Goal: Task Accomplishment & Management: Manage account settings

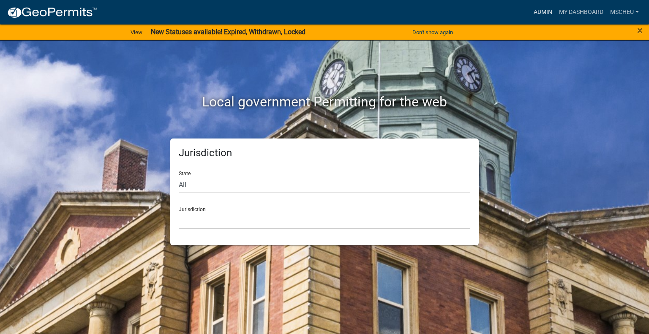
click at [539, 14] on link "Admin" at bounding box center [543, 12] width 25 height 16
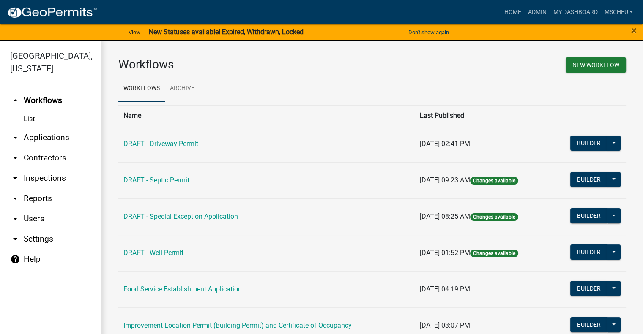
click at [47, 138] on link "arrow_drop_down Applications" at bounding box center [50, 138] width 101 height 20
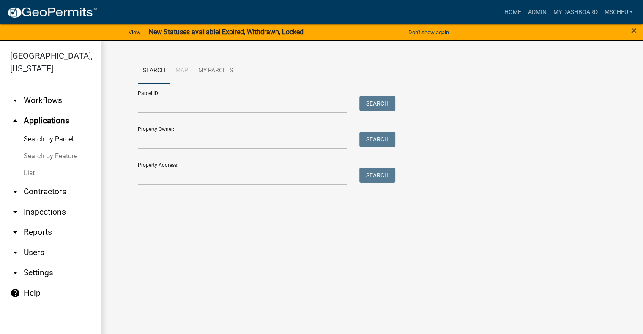
click at [33, 172] on link "List" at bounding box center [50, 173] width 101 height 17
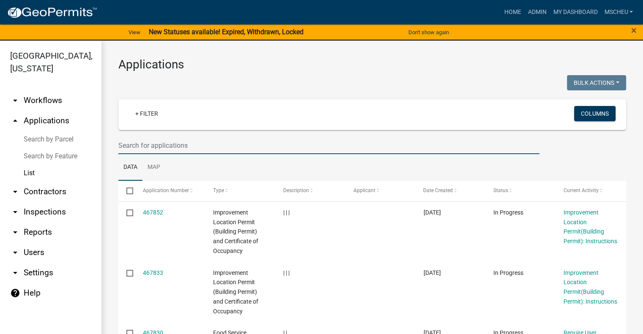
click at [129, 146] on input "text" at bounding box center [328, 145] width 421 height 17
type input "fry"
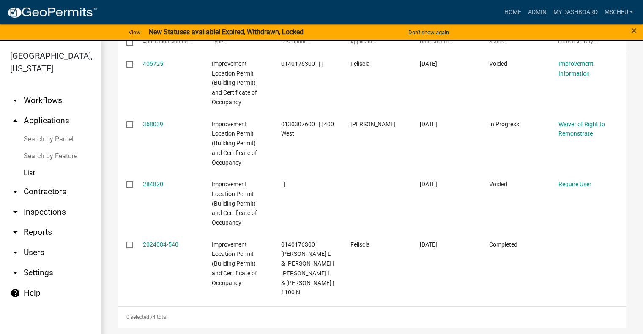
scroll to position [149, 0]
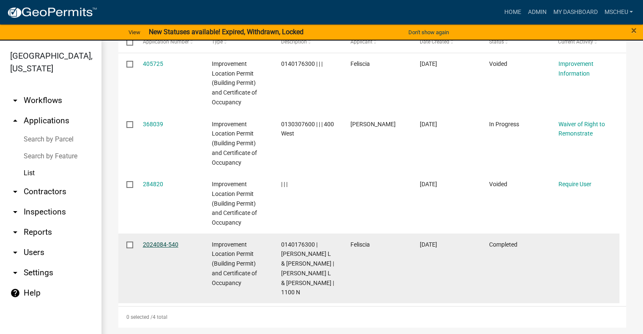
click at [161, 242] on link "2024084-540" at bounding box center [161, 244] width 36 height 7
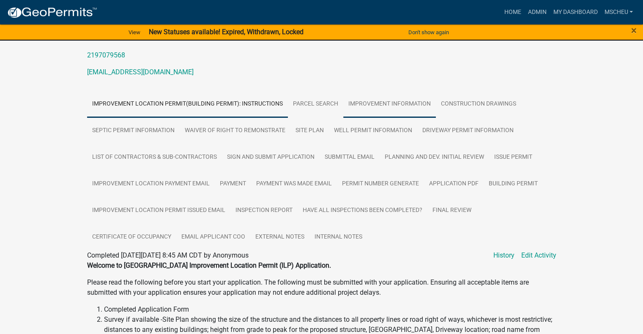
scroll to position [127, 0]
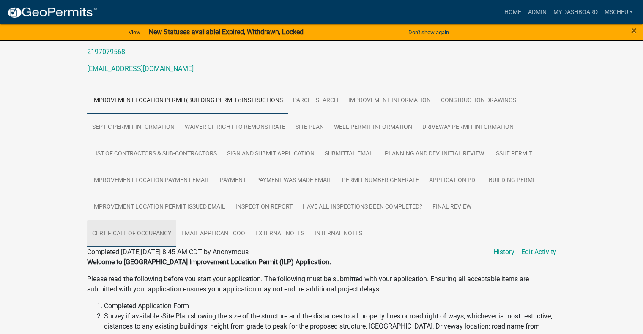
click at [146, 237] on link "Certificate of Occupancy" at bounding box center [131, 234] width 89 height 27
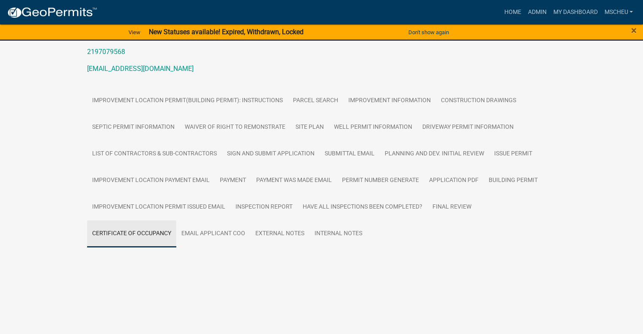
scroll to position [96, 0]
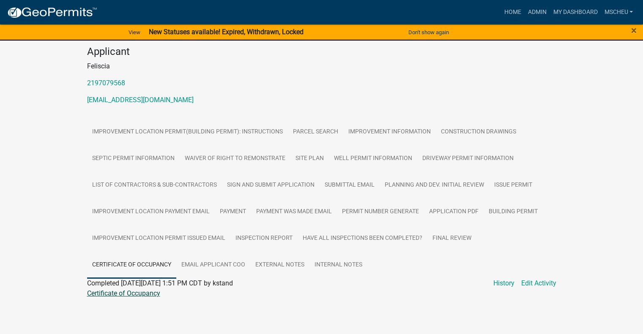
click at [131, 294] on link "Certificate of Occupancy" at bounding box center [123, 294] width 73 height 8
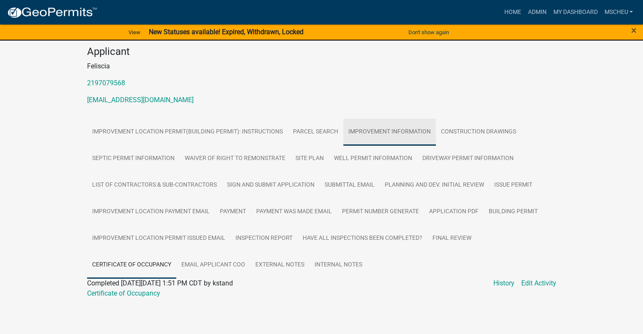
click at [360, 131] on link "Improvement Information" at bounding box center [389, 132] width 93 height 27
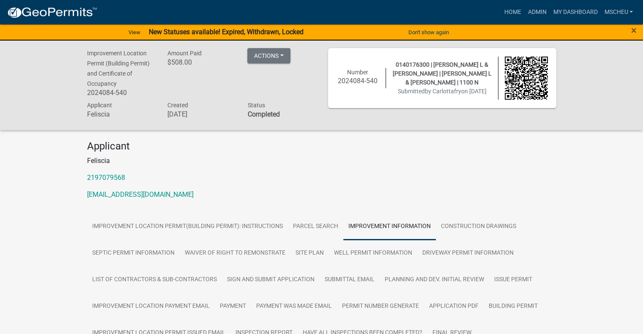
scroll to position [0, 0]
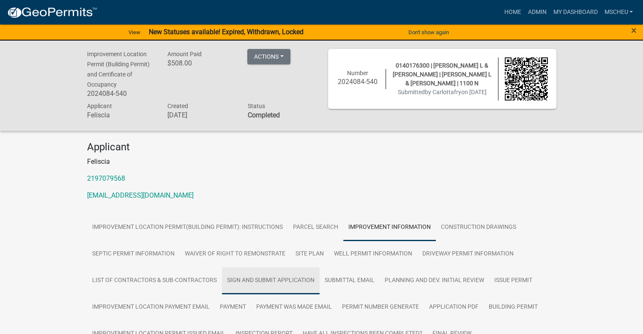
click at [290, 284] on link "Sign and Submit Application" at bounding box center [271, 281] width 98 height 27
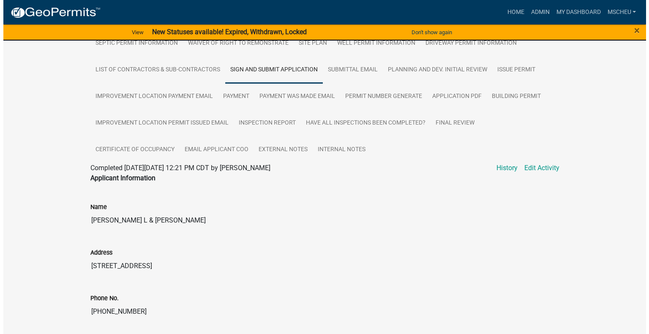
scroll to position [211, 0]
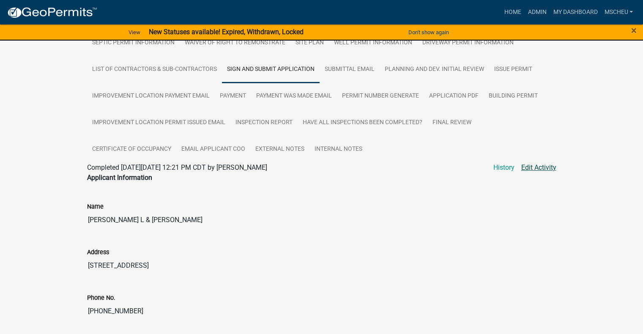
click at [536, 167] on link "Edit Activity" at bounding box center [538, 168] width 35 height 10
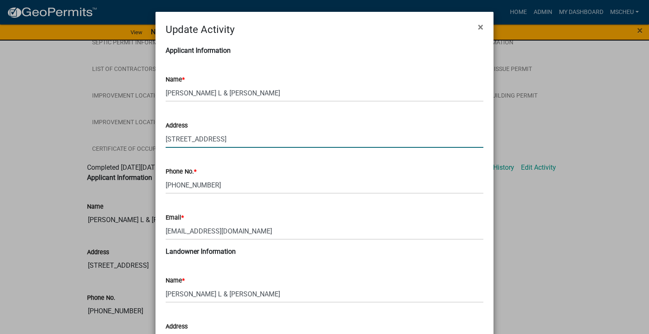
click at [243, 139] on input "[STREET_ADDRESS]" at bounding box center [325, 139] width 318 height 17
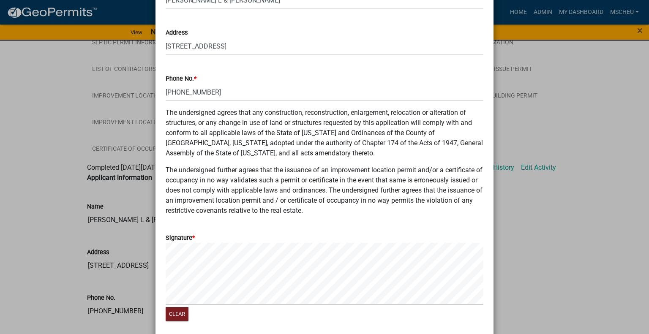
scroll to position [389, 0]
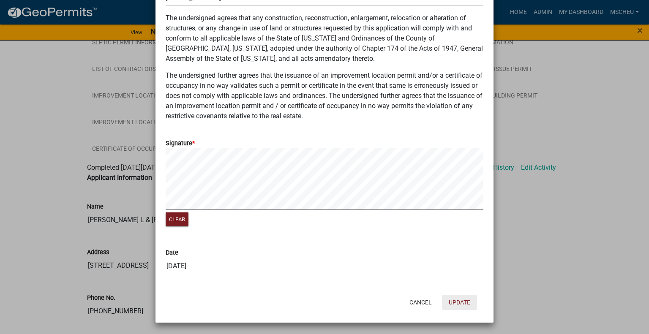
type input "[STREET_ADDRESS]"
click at [455, 301] on button "Update" at bounding box center [459, 302] width 35 height 15
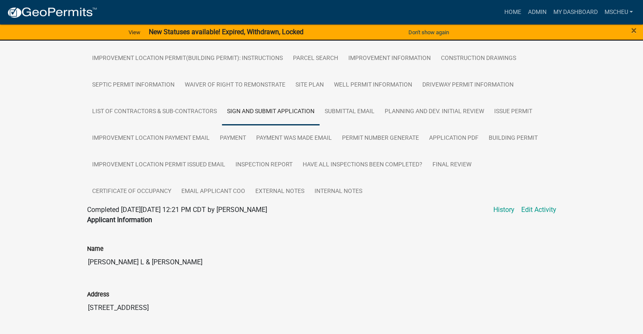
scroll to position [169, 0]
click at [159, 192] on link "Certificate of Occupancy" at bounding box center [131, 191] width 89 height 27
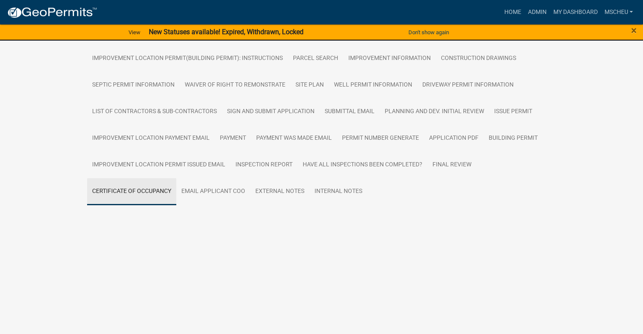
scroll to position [96, 0]
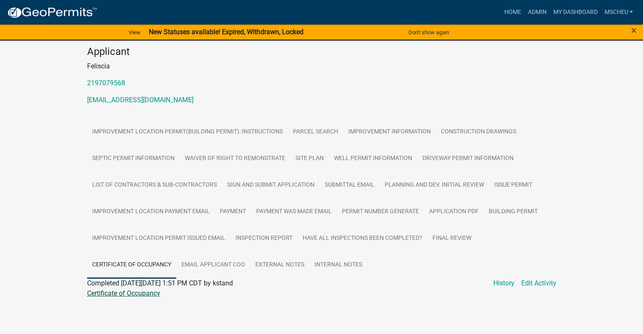
click at [135, 293] on link "Certificate of Occupancy" at bounding box center [123, 294] width 73 height 8
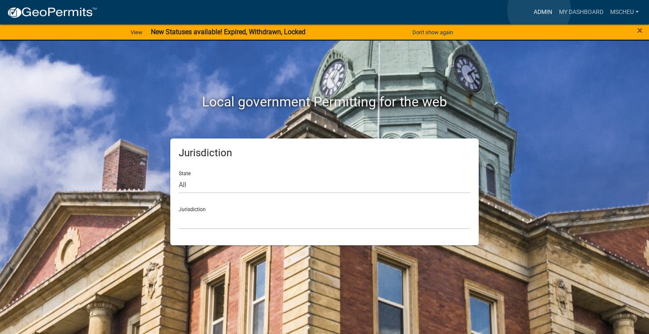
click at [539, 10] on link "Admin" at bounding box center [543, 12] width 25 height 16
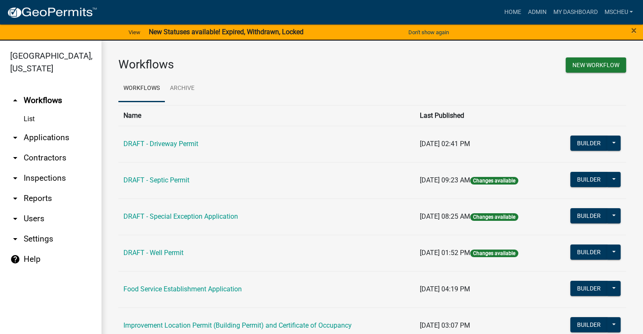
click at [70, 136] on link "arrow_drop_down Applications" at bounding box center [50, 138] width 101 height 20
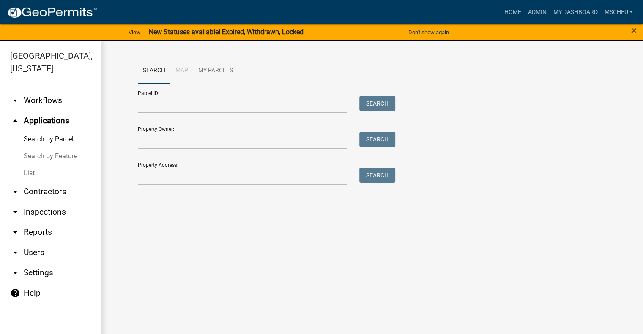
click at [42, 175] on link "List" at bounding box center [50, 173] width 101 height 17
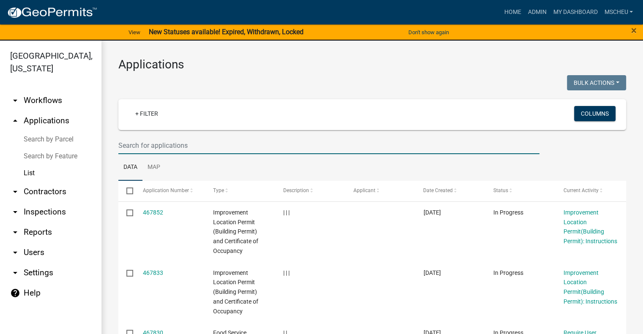
click at [162, 142] on input "text" at bounding box center [328, 145] width 421 height 17
type input "FRY"
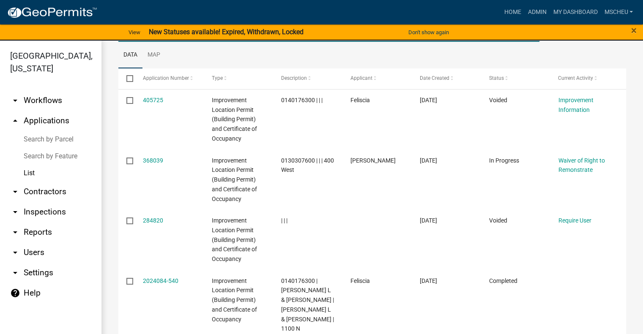
scroll to position [127, 0]
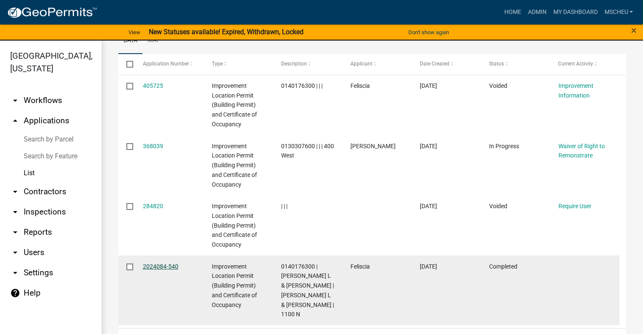
click at [156, 267] on link "2024084-540" at bounding box center [161, 266] width 36 height 7
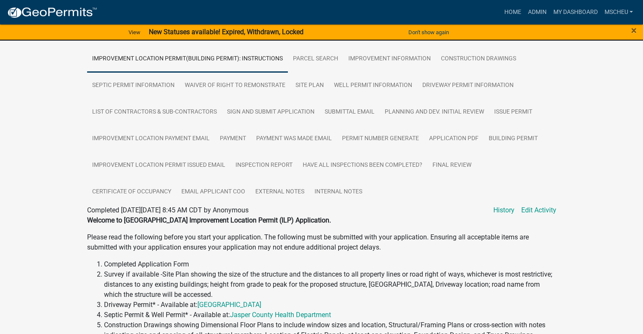
scroll to position [169, 0]
click at [157, 190] on link "Certificate of Occupancy" at bounding box center [131, 191] width 89 height 27
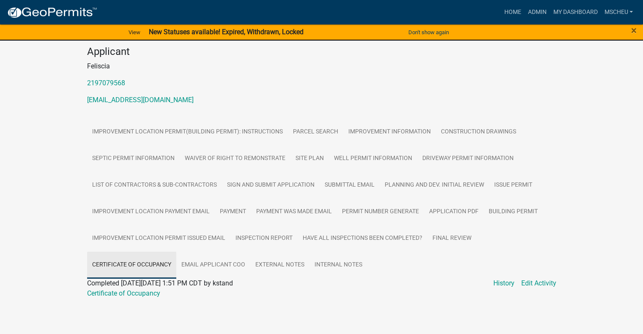
scroll to position [96, 0]
click at [151, 294] on link "Certificate of Occupancy" at bounding box center [123, 294] width 73 height 8
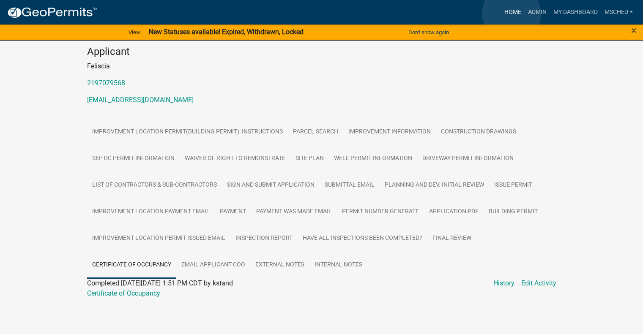
click at [511, 14] on link "Home" at bounding box center [512, 12] width 24 height 16
